Goal: Information Seeking & Learning: Find specific fact

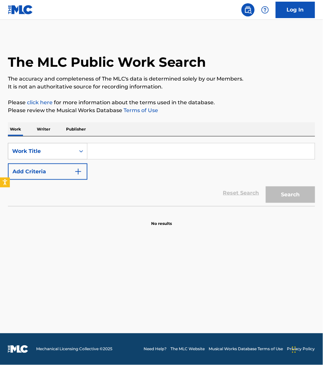
click at [40, 152] on div "Work Title" at bounding box center [41, 151] width 59 height 8
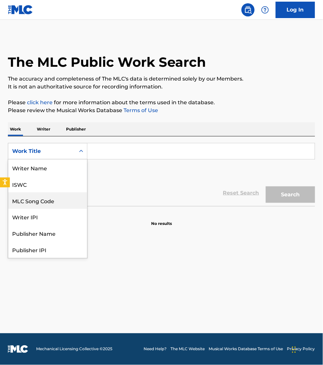
scroll to position [33, 0]
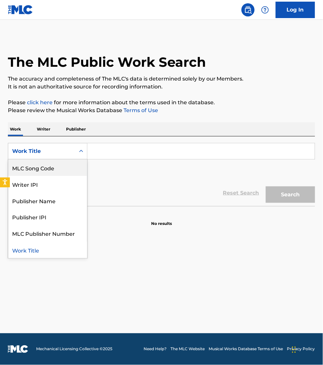
click at [41, 164] on div "MLC Song Code" at bounding box center [47, 168] width 79 height 16
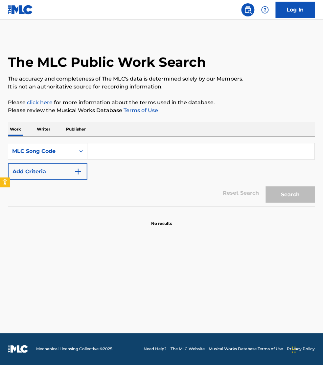
click at [104, 152] on input "Search Form" at bounding box center [201, 151] width 228 height 16
paste input "MV5A1P"
type input "MV5A1P"
click at [266, 187] on button "Search" at bounding box center [290, 195] width 49 height 16
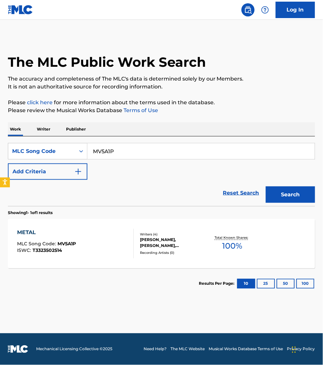
click at [113, 234] on div "METAL MLC Song Code : MV5A1P ISWC : T3323502514" at bounding box center [75, 244] width 117 height 30
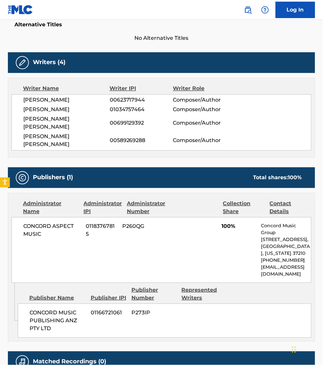
scroll to position [185, 0]
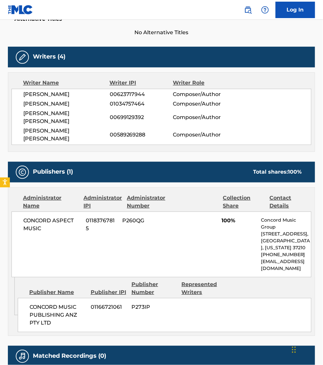
click at [253, 323] on div "Work Detail Member Work Identifier -- MLC Song Code MV5A1P ISWC T3323502514 Dur…" at bounding box center [162, 160] width 308 height 456
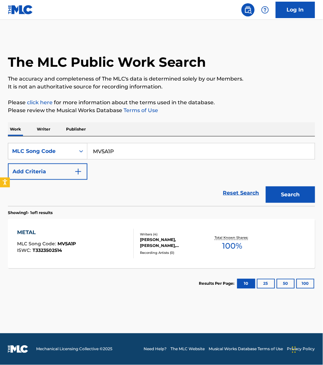
click at [117, 145] on input "MV5A1P" at bounding box center [201, 151] width 228 height 16
paste input "I4503R"
type input "I4503R"
click at [266, 187] on button "Search" at bounding box center [290, 195] width 49 height 16
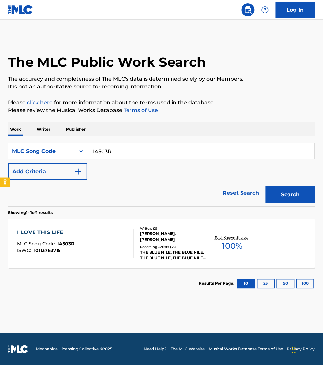
click at [107, 240] on div "I LOVE THIS LIFE MLC Song Code : I4503R ISWC : T0113763715" at bounding box center [75, 244] width 117 height 30
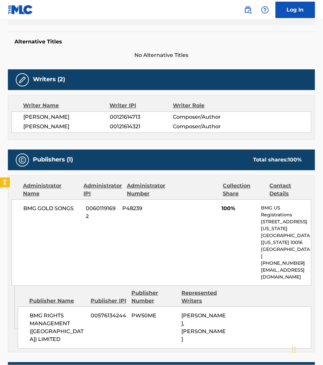
scroll to position [267, 0]
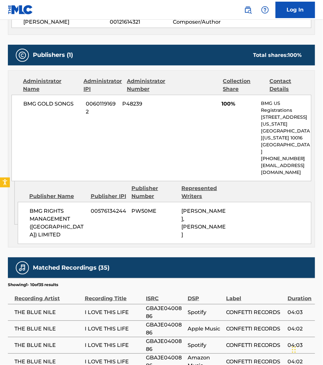
drag, startPoint x: 234, startPoint y: 333, endPoint x: 227, endPoint y: 323, distance: 11.7
click at [234, 354] on td "CONFETTI RECORDS" at bounding box center [258, 362] width 62 height 16
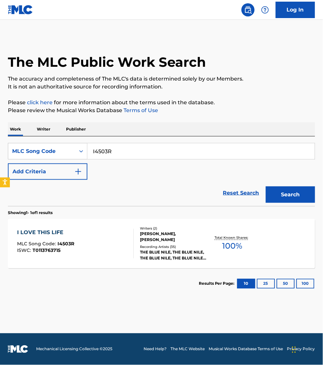
click at [138, 153] on input "I4503R" at bounding box center [201, 151] width 228 height 16
paste input "F00684"
type input "F00684"
click at [266, 187] on button "Search" at bounding box center [290, 195] width 49 height 16
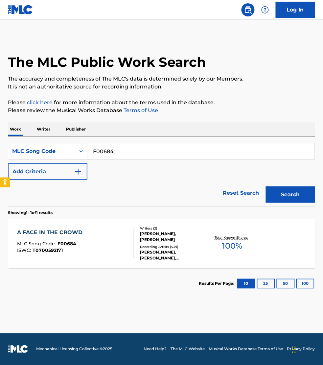
click at [125, 243] on div "A FACE IN THE CROWD MLC Song Code : F00684 ISWC : T0700592171" at bounding box center [75, 244] width 117 height 30
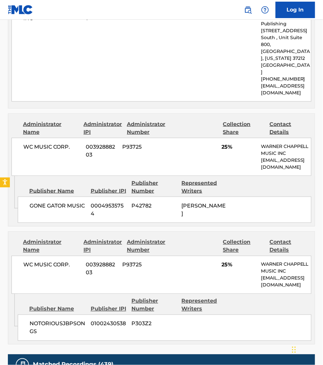
scroll to position [432, 0]
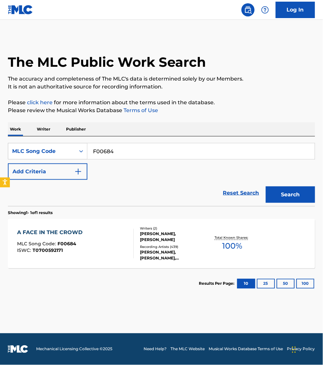
click at [123, 150] on input "F00684" at bounding box center [201, 151] width 228 height 16
paste input "RN53I7"
click at [266, 187] on button "Search" at bounding box center [290, 195] width 49 height 16
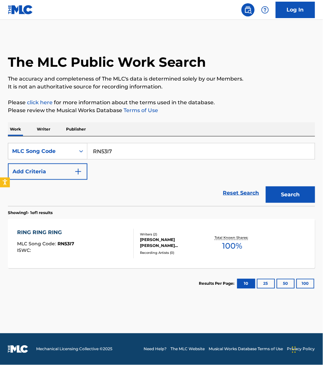
drag, startPoint x: 255, startPoint y: 323, endPoint x: 247, endPoint y: 320, distance: 8.7
click at [255, 323] on main "The MLC Public Work Search The accuracy and completeness of The MLC's data is d…" at bounding box center [161, 177] width 323 height 314
click at [120, 152] on input "RN53I7" at bounding box center [201, 151] width 228 height 16
paste input "S78X45"
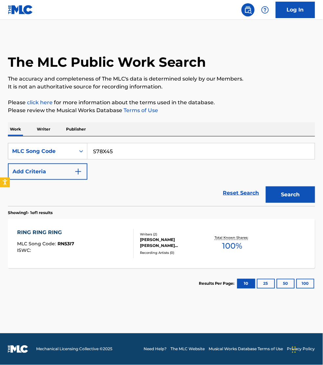
type input "S78X45"
click at [266, 187] on button "Search" at bounding box center [290, 195] width 49 height 16
click at [118, 259] on div "SUGAR ON MY TONGUE MLC Song Code : S78X45 ISWC : Writers ( 1 ) [PERSON_NAME] Re…" at bounding box center [162, 243] width 308 height 49
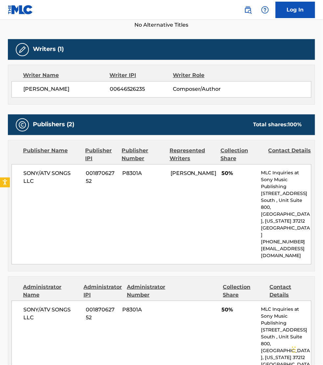
scroll to position [206, 0]
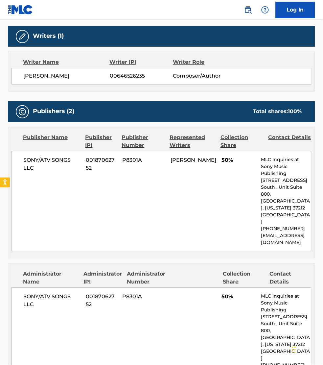
click at [129, 339] on div "SONY/ATV SONGS LLC 00187062752 P8301A 50% MLC Inquiries at Sony Music Publishin…" at bounding box center [162, 338] width 300 height 100
click at [78, 75] on span "[PERSON_NAME]" at bounding box center [66, 76] width 87 height 8
copy span "OKONMA"
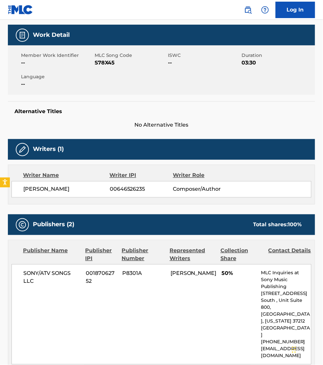
scroll to position [72, 0]
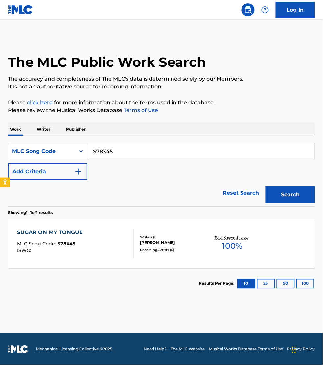
click at [120, 150] on input "S78X45" at bounding box center [201, 151] width 228 height 16
paste input "MVAFK"
type input "MVAFK5"
click at [266, 187] on button "Search" at bounding box center [290, 195] width 49 height 16
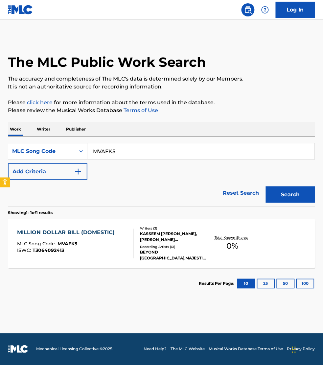
click at [115, 249] on div "ISWC : T3064092413" at bounding box center [67, 250] width 101 height 5
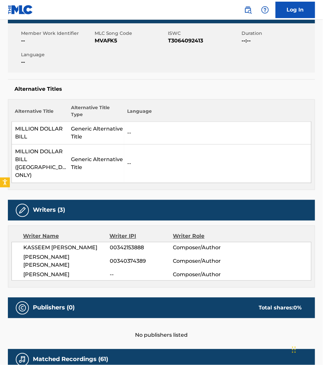
scroll to position [134, 0]
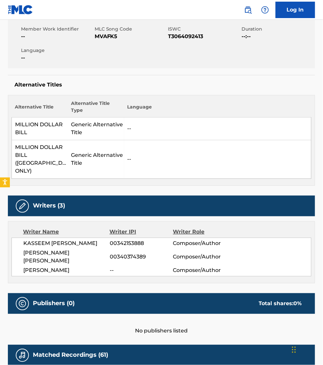
click at [270, 345] on div "Matched Recordings (61)" at bounding box center [162, 355] width 308 height 21
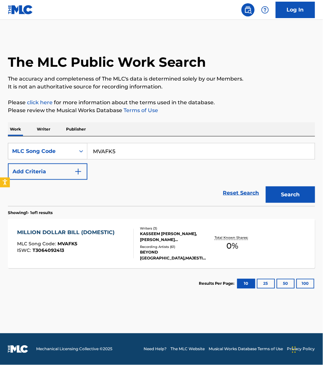
click at [116, 153] on input "MVAFK5" at bounding box center [201, 151] width 228 height 16
paste input "J54LH0"
type input "J54LH0"
click at [266, 187] on button "Search" at bounding box center [290, 195] width 49 height 16
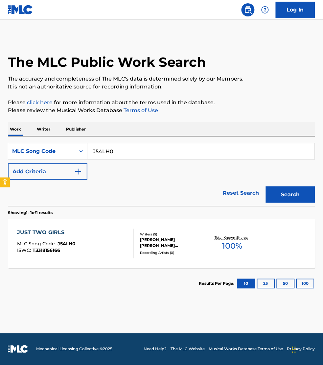
click at [119, 244] on div "JUST TWO GIRLS MLC Song Code : J54LH0 ISWC : T3318156166" at bounding box center [75, 244] width 117 height 30
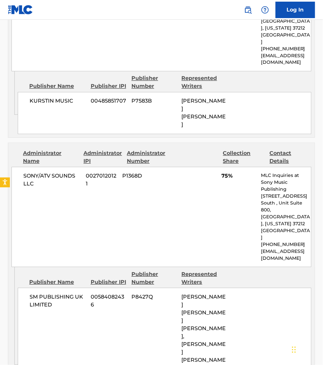
scroll to position [594, 0]
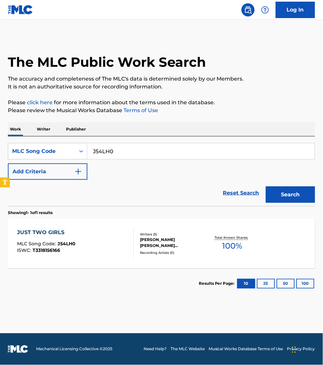
click at [124, 154] on input "J54LH0" at bounding box center [201, 151] width 228 height 16
paste input "AY4UPW"
type input "AY4UPW"
click at [266, 187] on button "Search" at bounding box center [290, 195] width 49 height 16
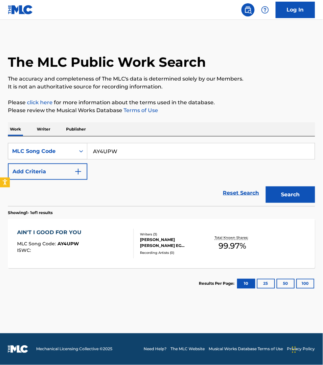
click at [115, 239] on div "AIN'T I GOOD FOR YOU MLC Song Code : AY4UPW ISWC :" at bounding box center [75, 244] width 117 height 30
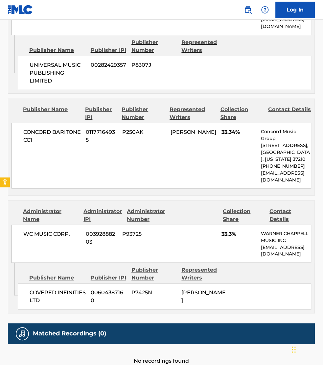
scroll to position [401, 0]
